Goal: Task Accomplishment & Management: Manage account settings

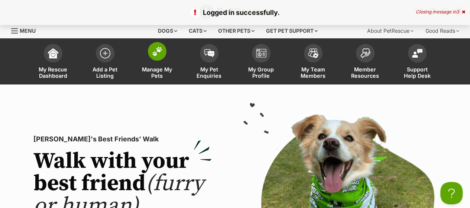
click at [157, 56] on img at bounding box center [157, 51] width 10 height 10
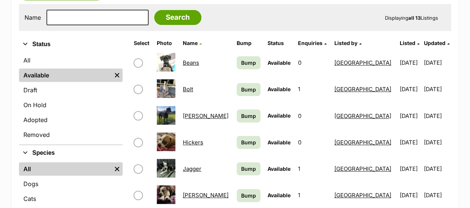
scroll to position [186, 0]
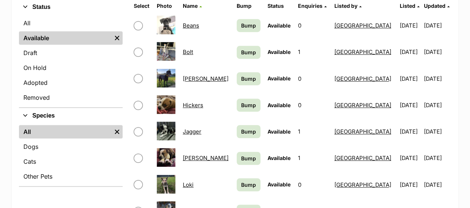
click at [139, 56] on input "checkbox" at bounding box center [138, 52] width 9 height 9
checkbox input "true"
click at [138, 110] on input "checkbox" at bounding box center [138, 105] width 9 height 9
checkbox input "true"
click at [140, 136] on input "checkbox" at bounding box center [138, 131] width 9 height 9
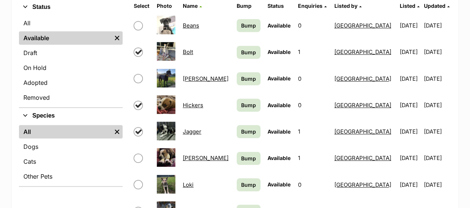
checkbox input "true"
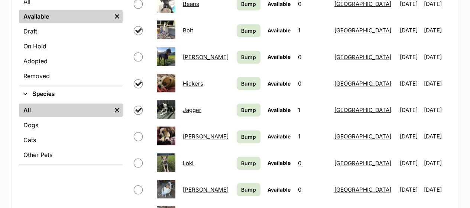
scroll to position [223, 0]
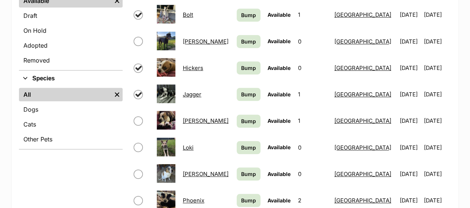
click at [139, 125] on input "checkbox" at bounding box center [138, 120] width 9 height 9
checkbox input "true"
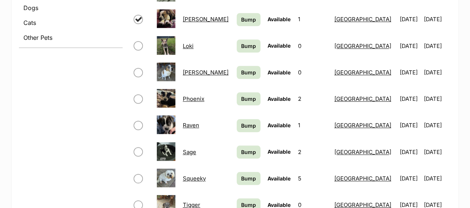
scroll to position [334, 0]
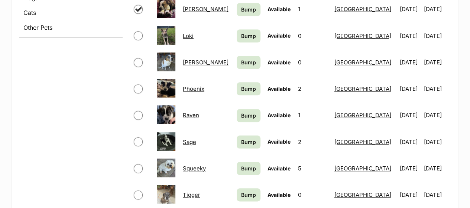
click at [139, 120] on input "checkbox" at bounding box center [138, 115] width 9 height 9
checkbox input "true"
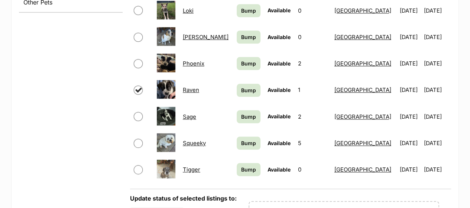
scroll to position [371, 0]
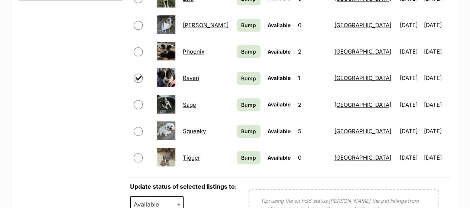
click at [136, 136] on input "checkbox" at bounding box center [138, 131] width 9 height 9
checkbox input "true"
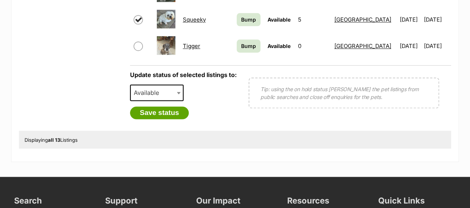
click at [177, 101] on span at bounding box center [179, 92] width 7 height 16
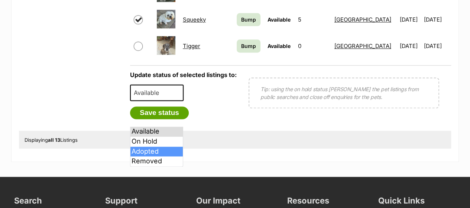
select select "rehomed"
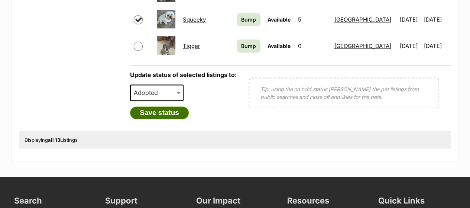
click at [155, 119] on button "Save status" at bounding box center [159, 112] width 59 height 13
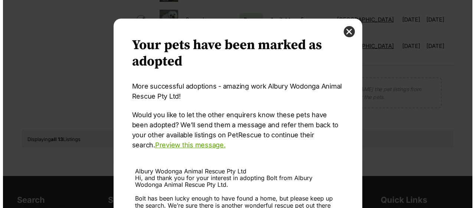
scroll to position [0, 0]
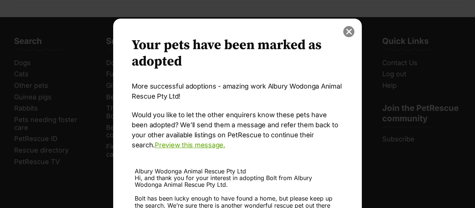
click at [348, 32] on button "close" at bounding box center [348, 31] width 11 height 11
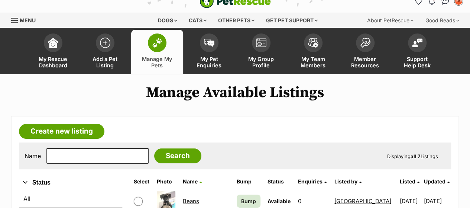
drag, startPoint x: 203, startPoint y: 107, endPoint x: 105, endPoint y: 124, distance: 99.1
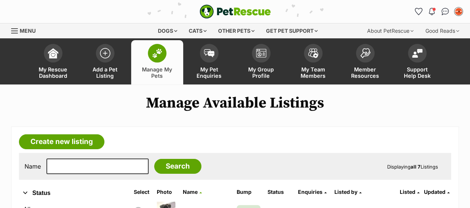
drag, startPoint x: 117, startPoint y: 107, endPoint x: 123, endPoint y: 33, distance: 73.8
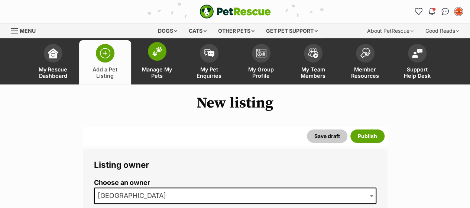
click at [158, 61] on span at bounding box center [157, 51] width 19 height 19
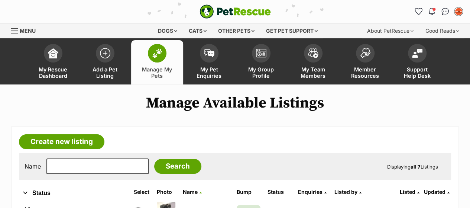
drag, startPoint x: 0, startPoint y: 0, endPoint x: 158, endPoint y: 82, distance: 178.2
